Goal: Task Accomplishment & Management: Complete application form

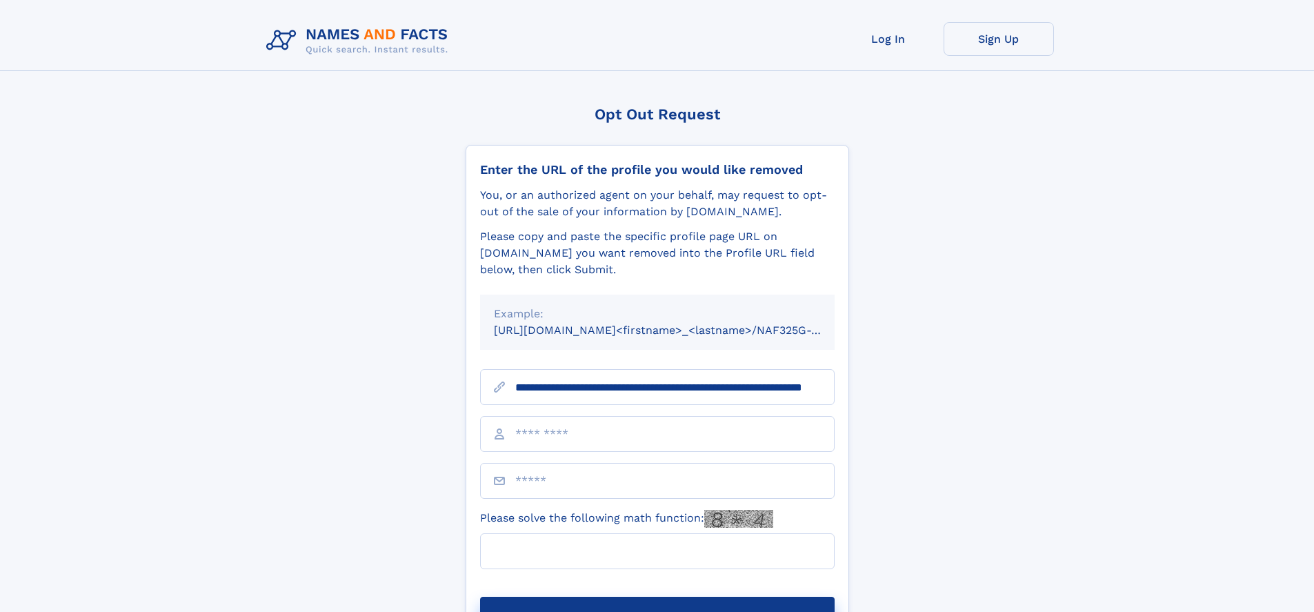
scroll to position [0, 112]
type input "**********"
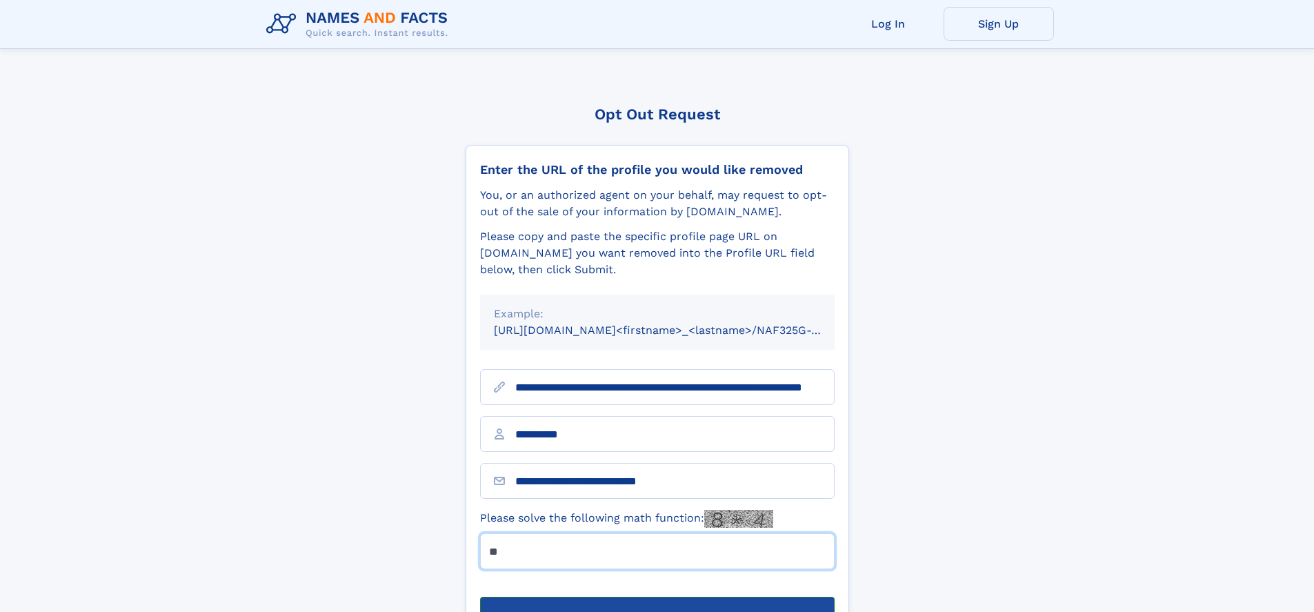
type input "**"
click at [657, 597] on button "Submit Opt Out Request" at bounding box center [657, 619] width 355 height 44
